Goal: Task Accomplishment & Management: Complete application form

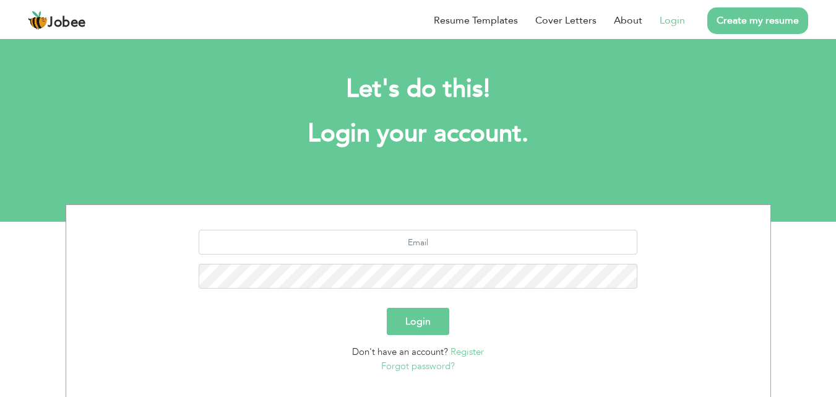
click at [674, 19] on link "Login" at bounding box center [671, 20] width 25 height 15
click at [479, 241] on input "text" at bounding box center [418, 242] width 439 height 25
type input "hassanaliwork017@gmail.com"
click at [403, 327] on button "Login" at bounding box center [418, 320] width 62 height 27
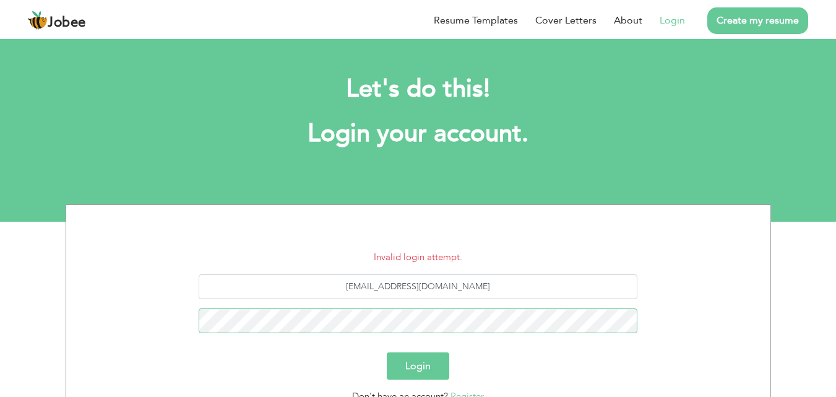
click at [387, 352] on button "Login" at bounding box center [418, 365] width 62 height 27
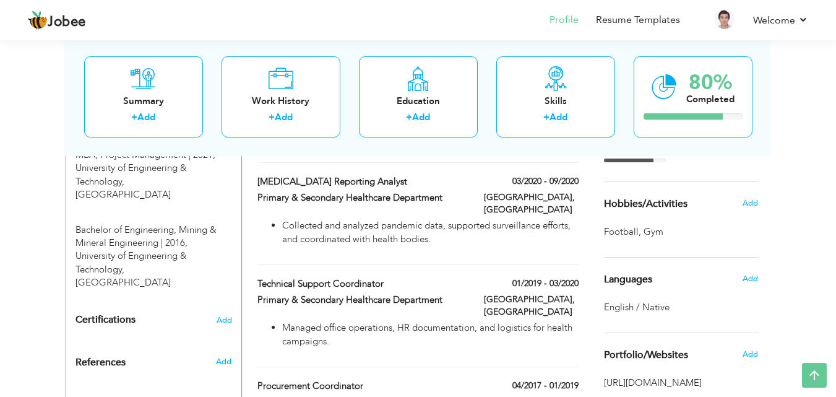
scroll to position [590, 0]
click at [675, 299] on div "Languages Add" at bounding box center [680, 278] width 173 height 43
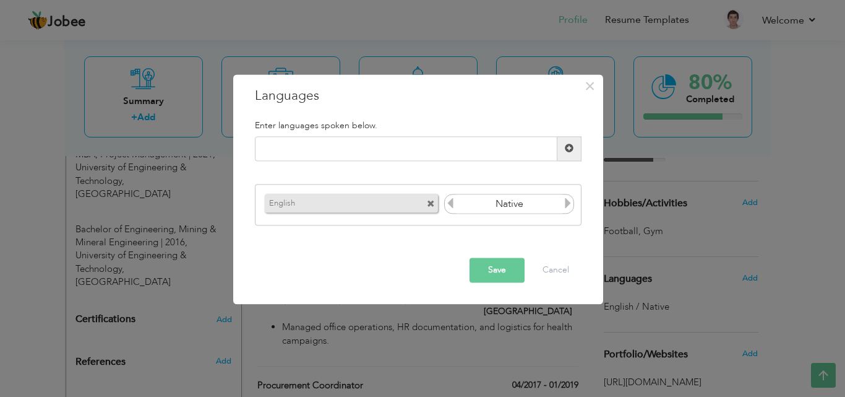
click at [572, 200] on icon at bounding box center [567, 203] width 11 height 11
click at [450, 202] on icon at bounding box center [450, 203] width 11 height 11
click at [572, 204] on icon at bounding box center [567, 203] width 11 height 11
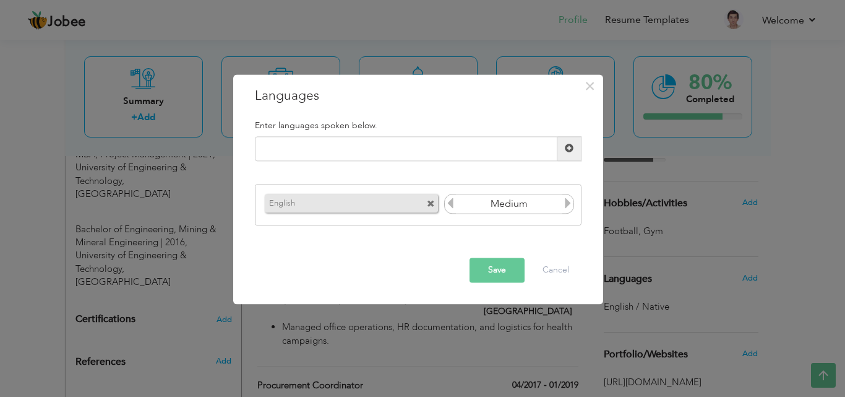
click at [496, 267] on button "Save" at bounding box center [497, 269] width 55 height 25
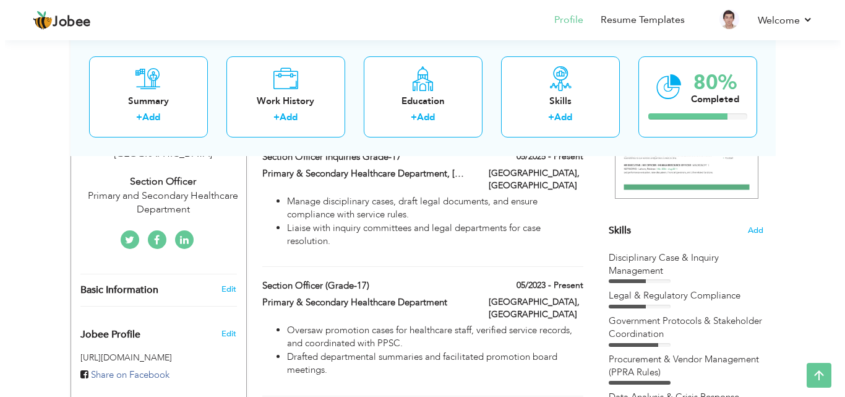
scroll to position [369, 0]
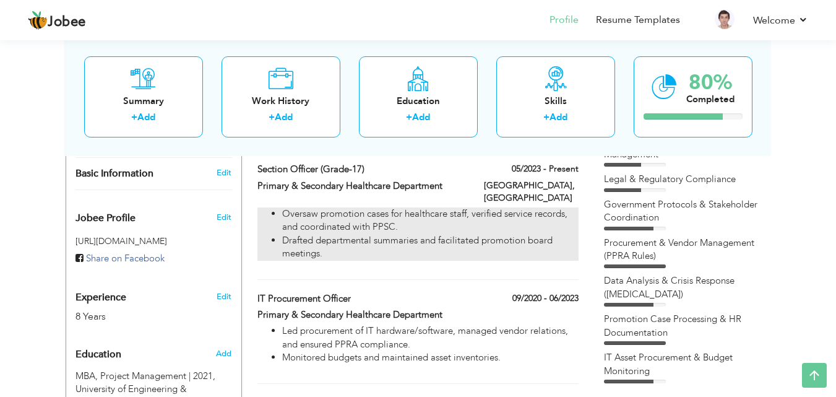
click at [449, 207] on li "Oversaw promotion cases for healthcare staff, verified service records, and coo…" at bounding box center [430, 220] width 296 height 27
type input "Section Officer (Grade-17)"
type input "Primary & Secondary Healthcare Department"
type input "05/2023"
type input "[GEOGRAPHIC_DATA]"
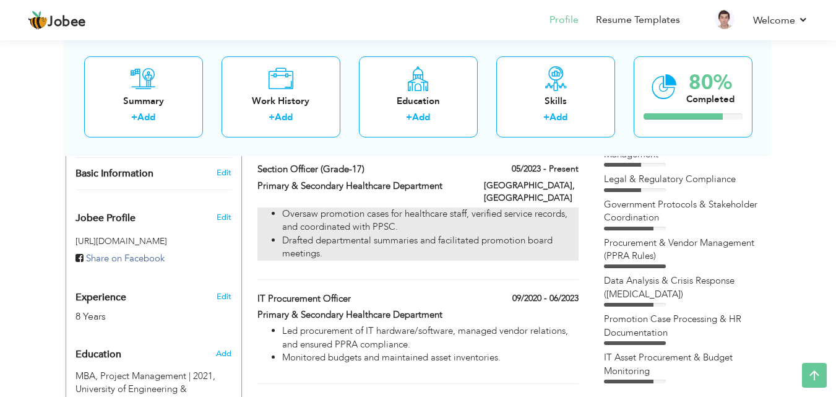
type input "[GEOGRAPHIC_DATA]"
checkbox input "true"
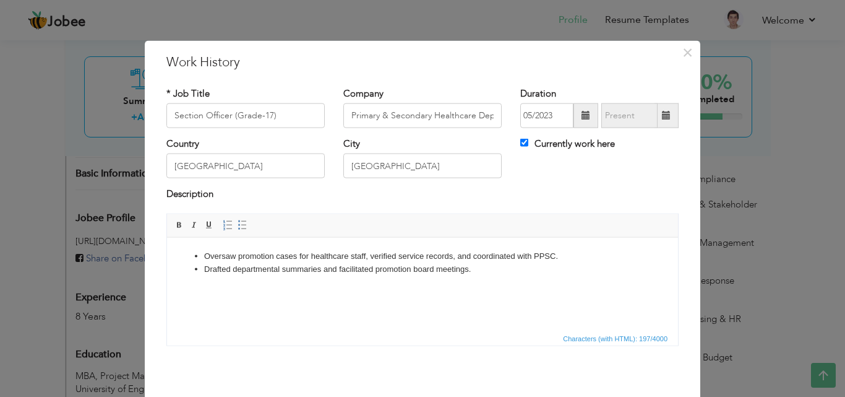
click at [577, 257] on li "Oversaw promotion cases for healthcare staff, verified service records, and coo…" at bounding box center [422, 255] width 437 height 13
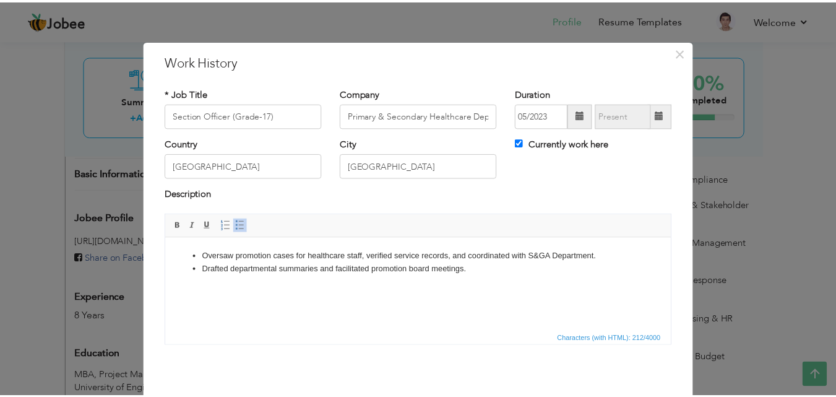
scroll to position [49, 0]
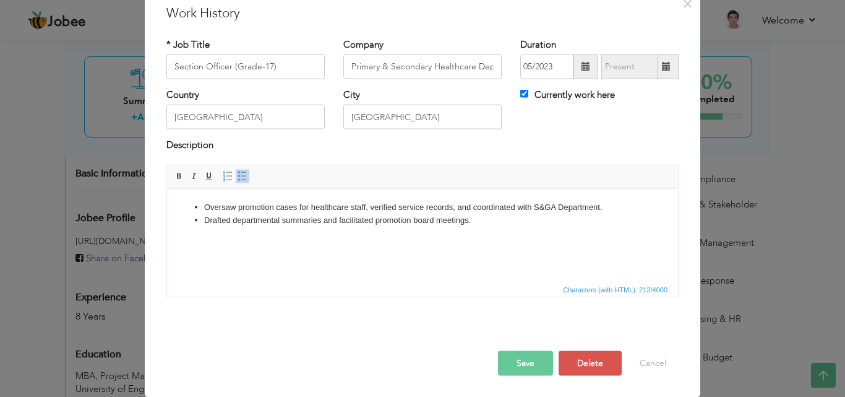
click at [509, 361] on button "Save" at bounding box center [525, 362] width 55 height 25
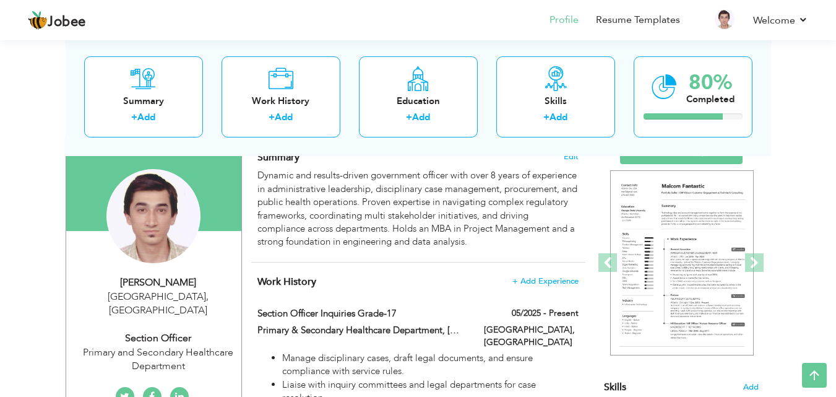
scroll to position [0, 0]
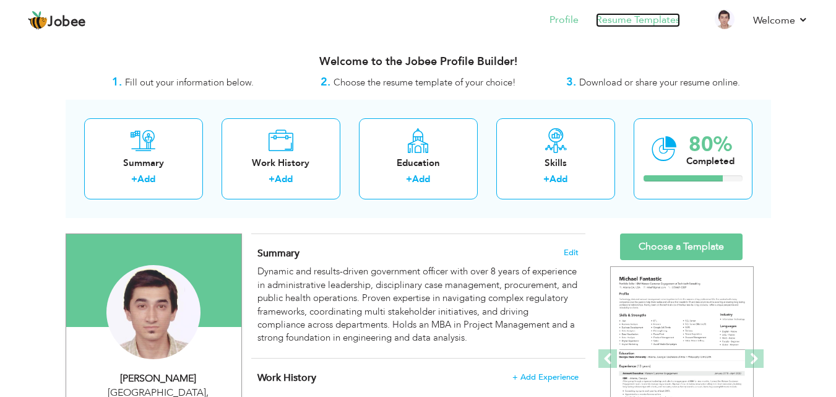
click at [637, 22] on link "Resume Templates" at bounding box center [638, 20] width 84 height 14
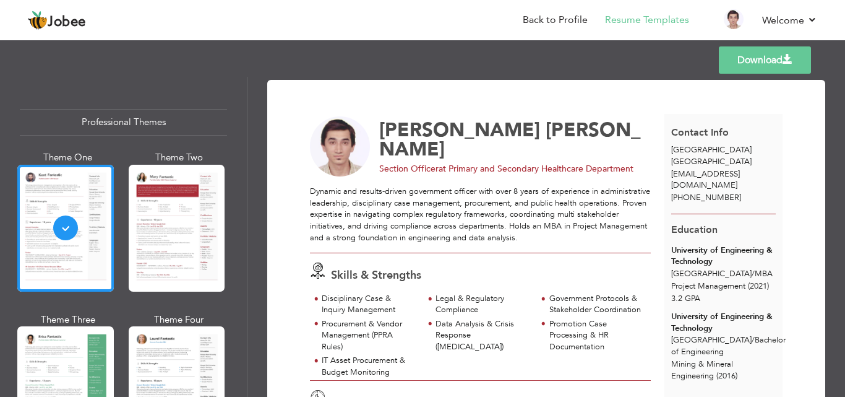
click at [793, 63] on link "Download" at bounding box center [765, 59] width 92 height 27
click at [546, 30] on li "Back to Profile" at bounding box center [546, 20] width 82 height 33
click at [566, 16] on link "Back to Profile" at bounding box center [555, 20] width 65 height 14
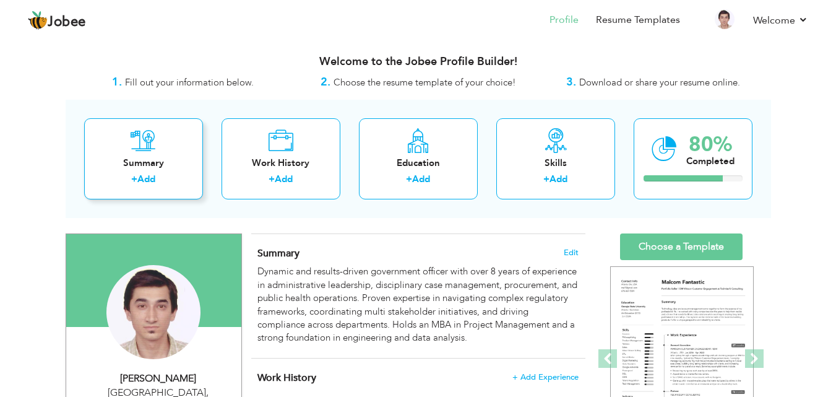
click at [136, 166] on div "Summary" at bounding box center [143, 163] width 99 height 13
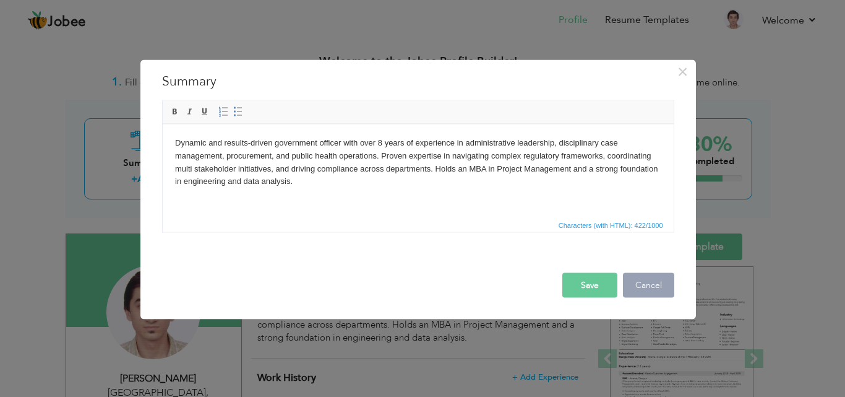
click at [659, 284] on button "Cancel" at bounding box center [648, 284] width 51 height 25
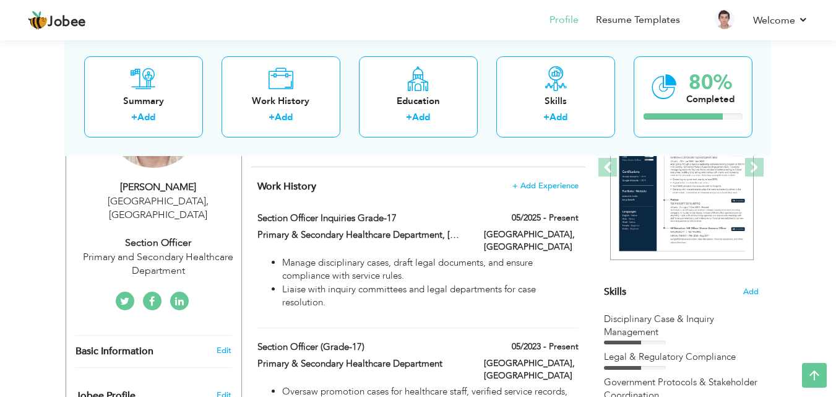
scroll to position [191, 0]
click at [185, 292] on link at bounding box center [179, 301] width 19 height 19
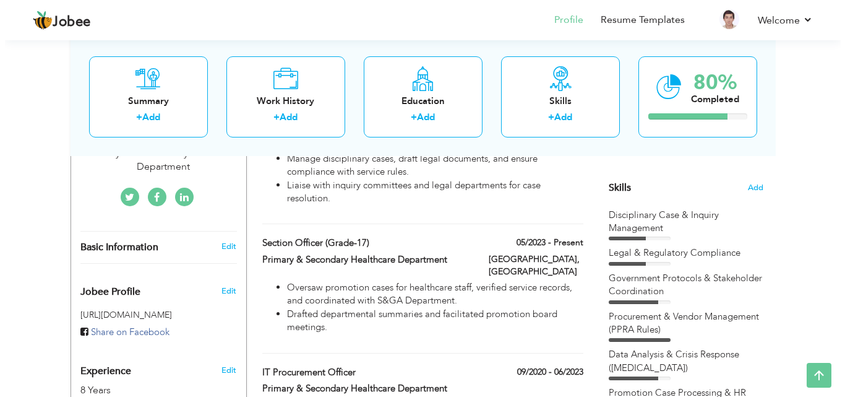
scroll to position [294, 0]
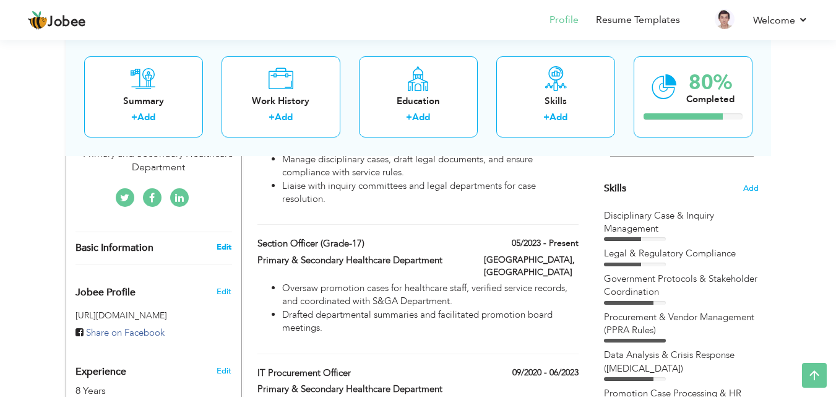
click at [222, 241] on link "Edit" at bounding box center [224, 246] width 15 height 11
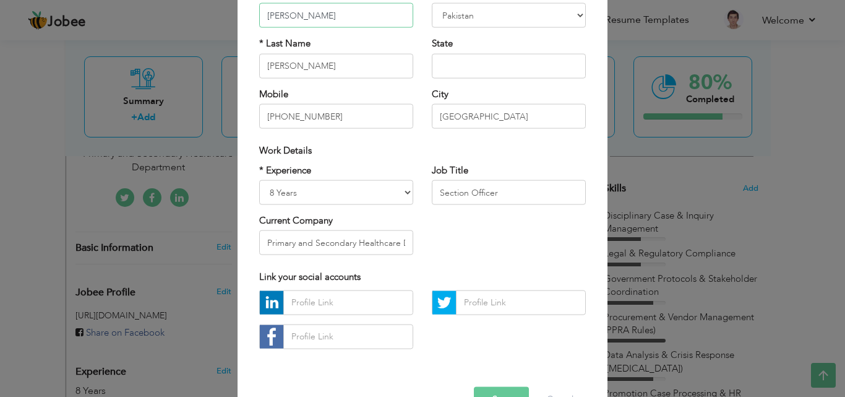
scroll to position [161, 0]
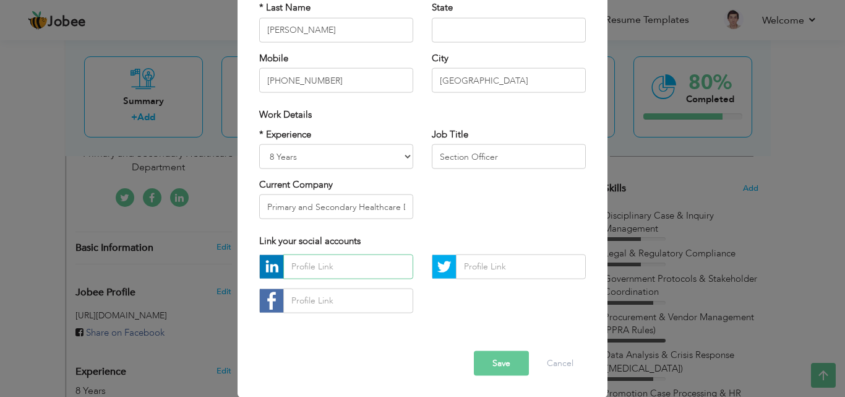
click at [306, 267] on input "text" at bounding box center [348, 266] width 130 height 25
paste input "[URL][DOMAIN_NAME]"
type input "[URL][DOMAIN_NAME]"
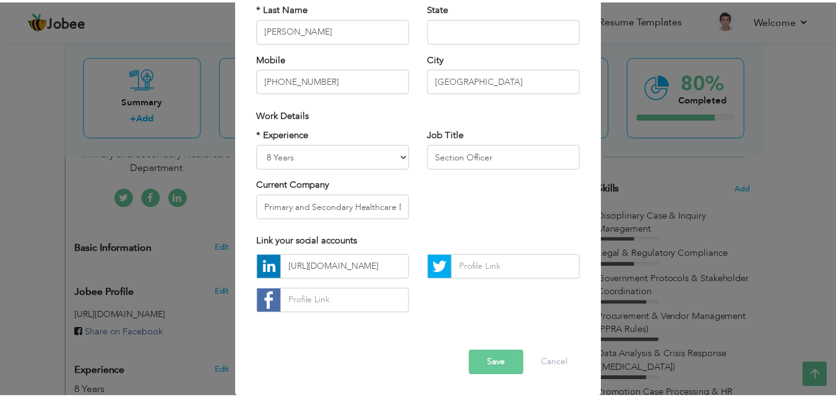
scroll to position [0, 0]
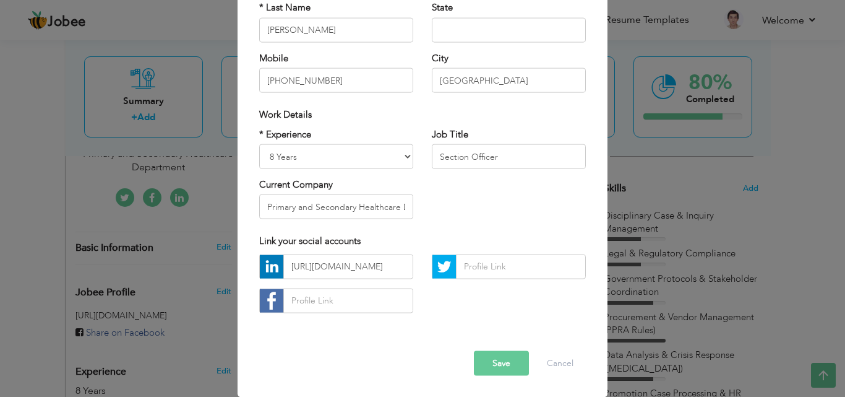
click at [496, 354] on button "Save" at bounding box center [501, 362] width 55 height 25
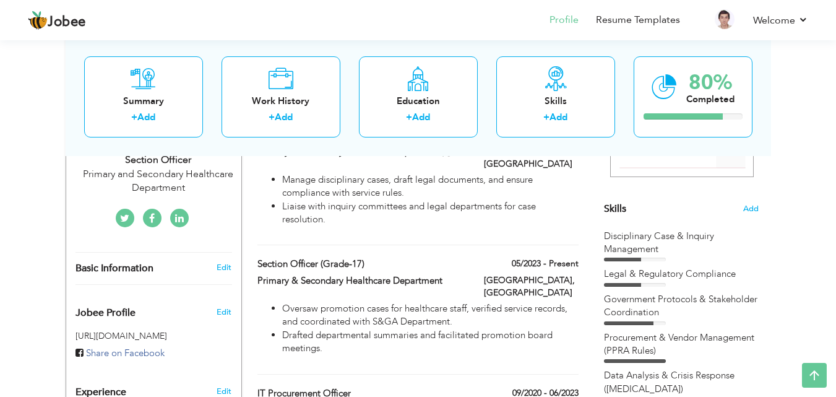
scroll to position [275, 0]
click at [640, 21] on link "Resume Templates" at bounding box center [638, 20] width 84 height 14
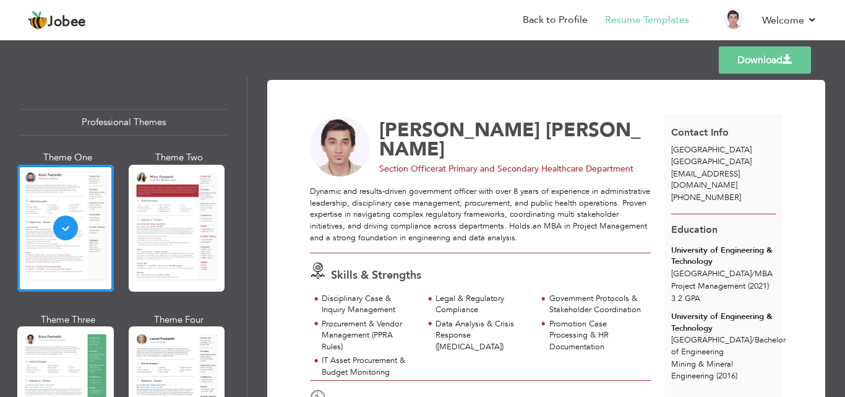
click at [775, 66] on link "Download" at bounding box center [765, 59] width 92 height 27
click at [534, 26] on link "Back to Profile" at bounding box center [555, 20] width 65 height 14
